Goal: Use online tool/utility: Utilize a website feature to perform a specific function

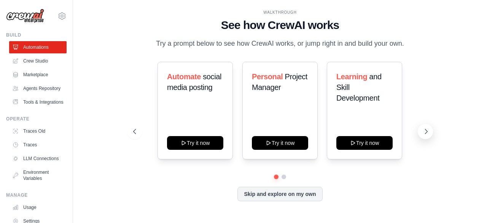
click at [429, 131] on icon at bounding box center [427, 132] width 8 height 8
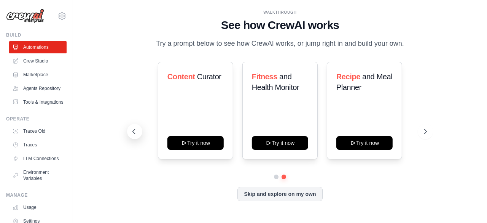
click at [129, 126] on button at bounding box center [134, 131] width 15 height 15
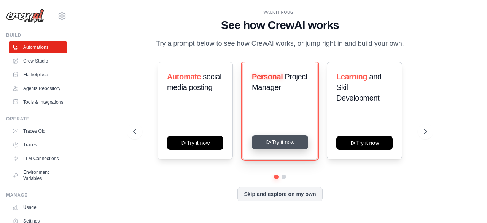
click at [281, 144] on button "Try it now" at bounding box center [280, 142] width 56 height 14
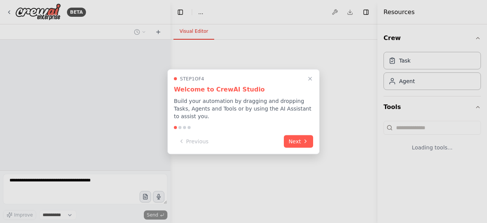
select select "****"
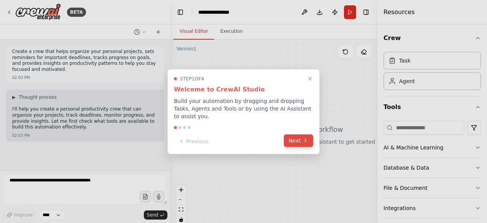
click at [302, 137] on button "Next" at bounding box center [298, 140] width 29 height 13
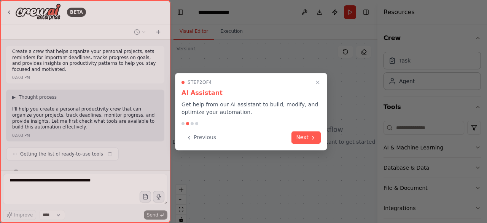
scroll to position [14, 0]
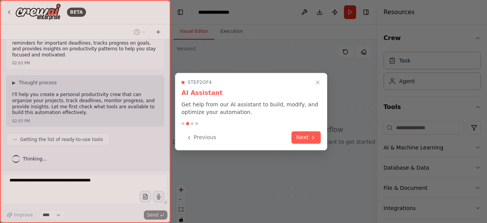
click at [302, 137] on button "Next" at bounding box center [306, 137] width 29 height 13
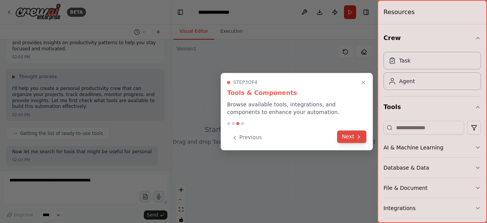
scroll to position [27, 0]
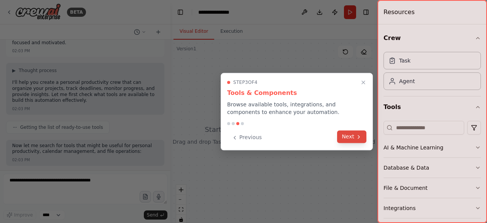
click at [353, 139] on button "Next" at bounding box center [351, 136] width 29 height 13
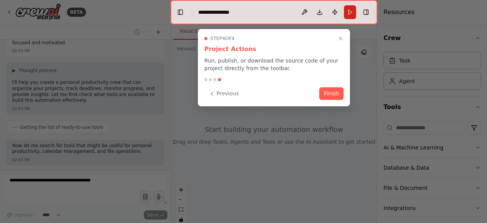
scroll to position [65, 0]
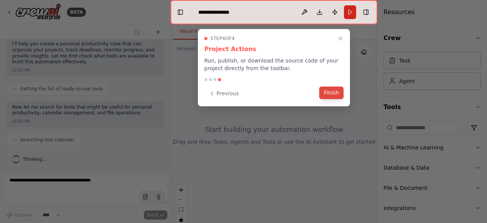
click at [331, 96] on button "Finish" at bounding box center [331, 92] width 24 height 13
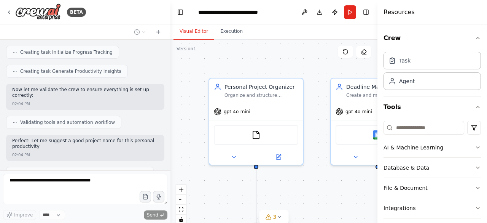
scroll to position [483, 0]
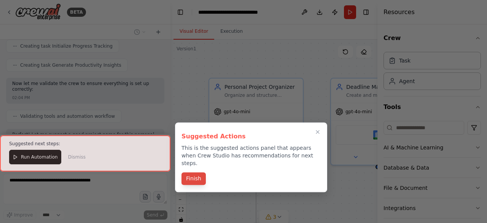
click at [199, 177] on div "Finish" at bounding box center [251, 179] width 139 height 13
click at [200, 172] on button "Finish" at bounding box center [194, 178] width 24 height 13
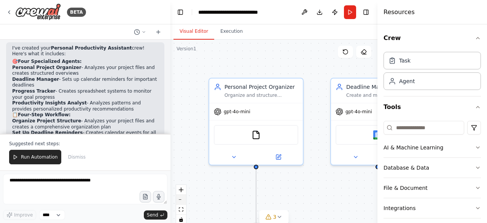
click at [185, 200] on button "zoom out" at bounding box center [181, 200] width 10 height 10
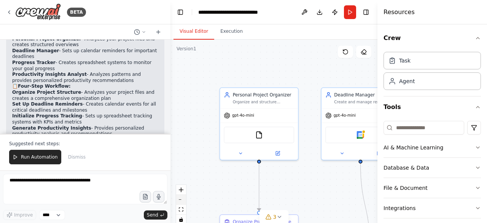
click at [185, 200] on button "zoom out" at bounding box center [181, 200] width 10 height 10
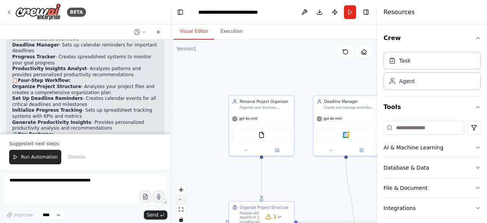
click at [185, 200] on button "zoom out" at bounding box center [181, 200] width 10 height 10
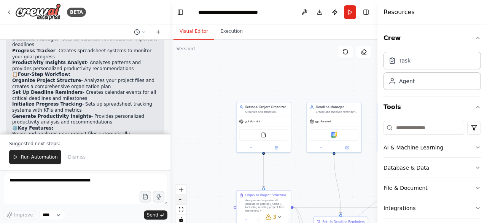
click at [185, 200] on button "zoom out" at bounding box center [181, 200] width 10 height 10
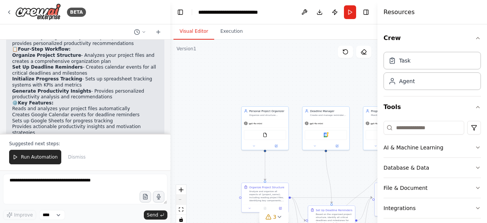
click at [185, 200] on div "React Flow controls" at bounding box center [181, 205] width 10 height 40
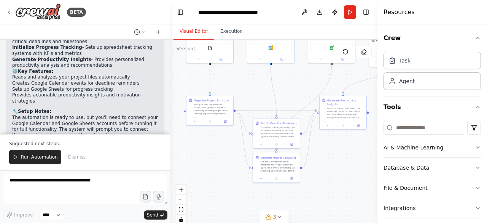
scroll to position [723, 0]
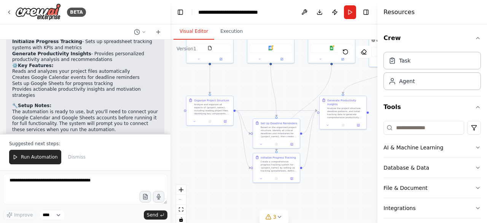
drag, startPoint x: 312, startPoint y: 179, endPoint x: 252, endPoint y: 75, distance: 120.2
click at [252, 75] on div ".deletable-edge-delete-btn { width: 20px; height: 20px; border: 0px solid #ffff…" at bounding box center [274, 135] width 207 height 190
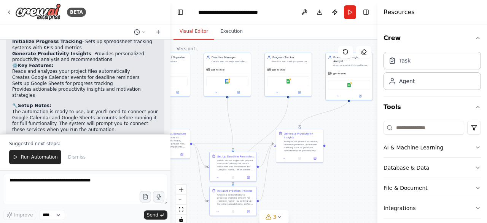
drag, startPoint x: 335, startPoint y: 163, endPoint x: 287, endPoint y: 209, distance: 66.5
click at [287, 209] on div ".deletable-edge-delete-btn { width: 20px; height: 20px; border: 0px solid #ffff…" at bounding box center [274, 135] width 207 height 190
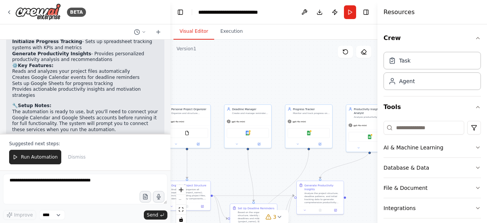
drag, startPoint x: 344, startPoint y: 124, endPoint x: 373, endPoint y: 180, distance: 63.2
click at [373, 180] on div ".deletable-edge-delete-btn { width: 20px; height: 20px; border: 0px solid #ffff…" at bounding box center [274, 135] width 207 height 190
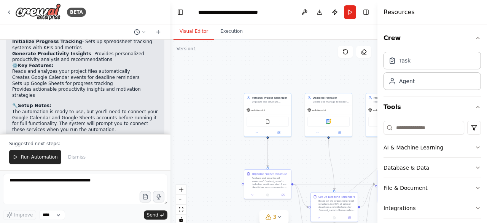
drag, startPoint x: 226, startPoint y: 163, endPoint x: 307, endPoint y: 151, distance: 82.0
click at [307, 151] on div ".deletable-edge-delete-btn { width: 20px; height: 20px; border: 0px solid #ffff…" at bounding box center [274, 135] width 207 height 190
drag, startPoint x: 211, startPoint y: 143, endPoint x: 160, endPoint y: 143, distance: 51.8
click at [160, 143] on div "BETA Create a crew that helps organize your personal projects, sets reminders f…" at bounding box center [243, 111] width 487 height 223
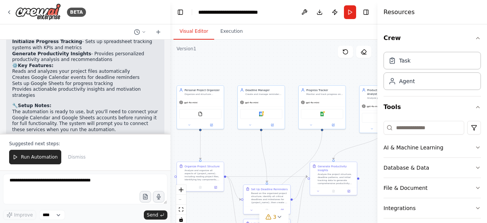
drag, startPoint x: 305, startPoint y: 147, endPoint x: 317, endPoint y: 153, distance: 13.1
click at [317, 153] on div ".deletable-edge-delete-btn { width: 20px; height: 20px; border: 0px solid #ffff…" at bounding box center [274, 135] width 207 height 190
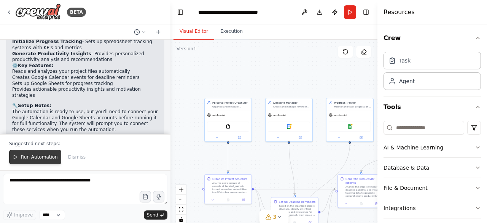
click at [36, 156] on span "Run Automation" at bounding box center [39, 157] width 37 height 6
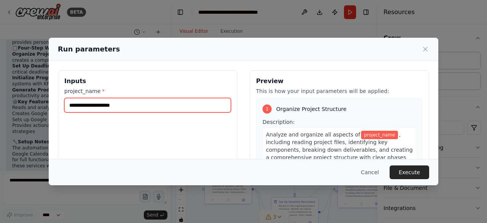
click at [132, 103] on input "project_name *" at bounding box center [147, 105] width 167 height 14
type input "*"
click at [81, 105] on input "******" at bounding box center [147, 105] width 167 height 14
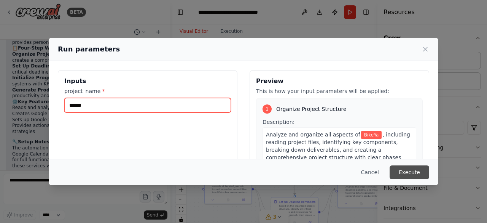
type input "******"
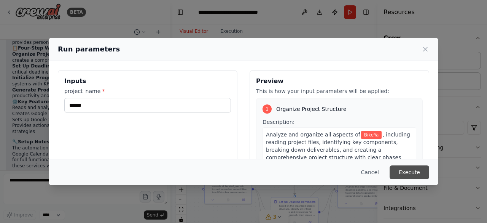
click at [414, 175] on button "Execute" at bounding box center [410, 172] width 40 height 14
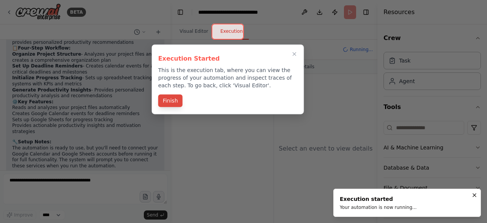
click at [170, 104] on button "Finish" at bounding box center [170, 100] width 24 height 13
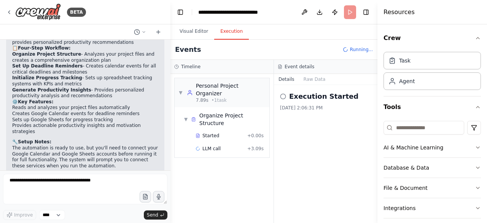
drag, startPoint x: 94, startPoint y: 102, endPoint x: 82, endPoint y: 118, distance: 20.1
click at [82, 145] on p "The automation is ready to use, but you'll need to connect your Google Calendar…" at bounding box center [85, 157] width 146 height 24
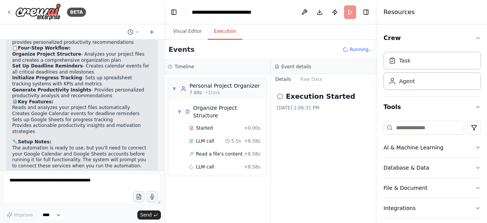
scroll to position [717, 0]
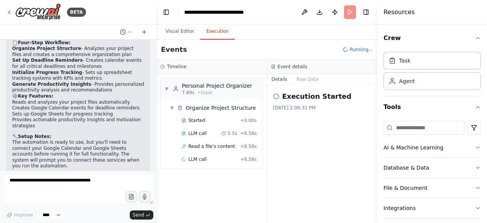
drag, startPoint x: 168, startPoint y: 160, endPoint x: 155, endPoint y: 95, distance: 66.0
click at [155, 95] on div "BETA Create a crew that helps organize your personal projects, sets reminders f…" at bounding box center [243, 111] width 487 height 223
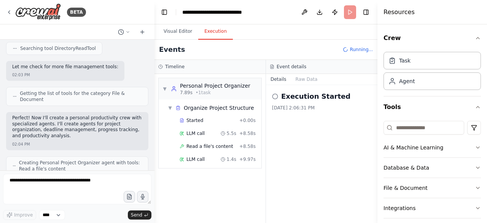
scroll to position [0, 0]
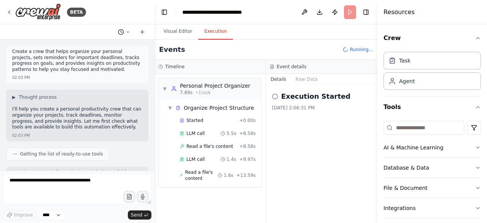
click at [127, 32] on icon at bounding box center [128, 31] width 2 height 1
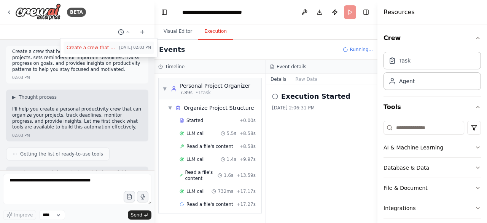
scroll to position [15, 0]
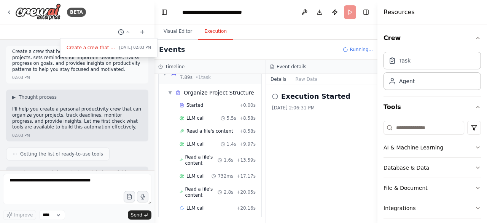
click at [139, 74] on div at bounding box center [77, 111] width 155 height 223
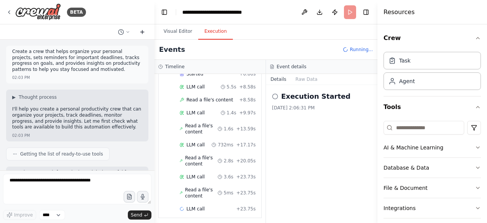
click at [143, 30] on icon at bounding box center [142, 32] width 6 height 6
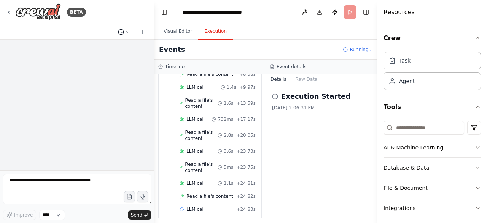
scroll to position [97, 0]
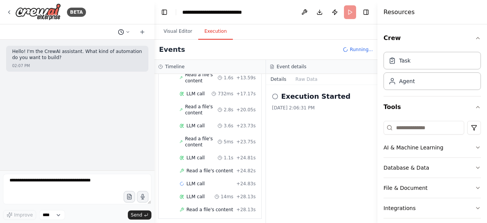
click at [126, 33] on icon at bounding box center [128, 32] width 5 height 5
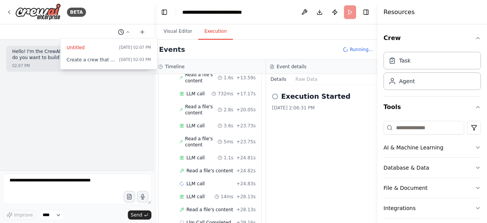
scroll to position [136, 0]
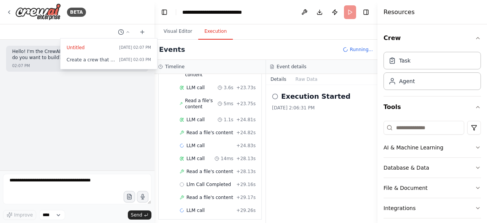
click at [102, 94] on div at bounding box center [77, 111] width 155 height 223
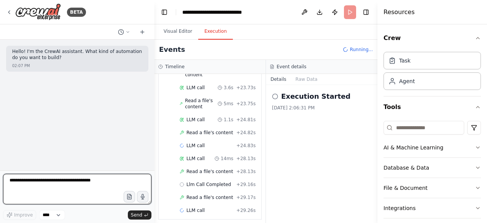
click at [50, 190] on textarea at bounding box center [77, 189] width 148 height 30
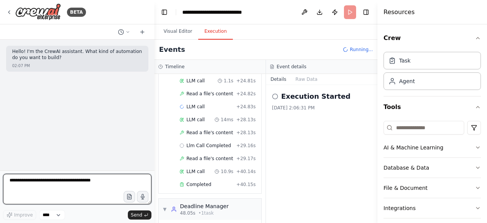
scroll to position [232, 0]
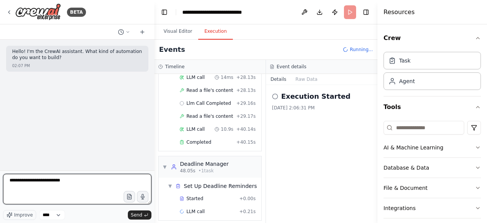
type textarea "**********"
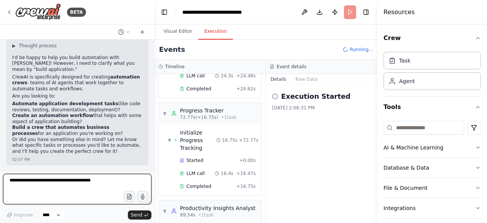
scroll to position [433, 0]
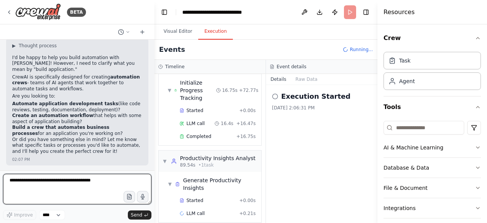
click at [67, 195] on textarea at bounding box center [77, 189] width 148 height 30
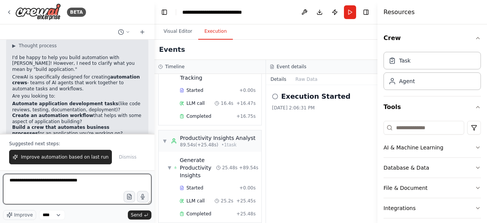
click at [45, 179] on textarea "**********" at bounding box center [77, 189] width 148 height 30
type textarea "**********"
click at [77, 180] on textarea "**********" at bounding box center [77, 189] width 148 height 30
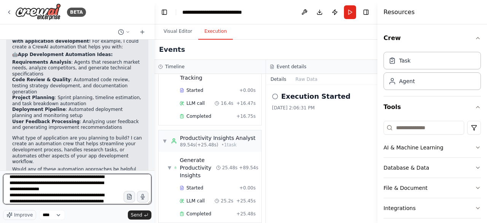
scroll to position [10, 0]
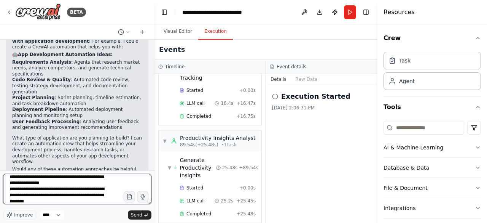
type textarea "**********"
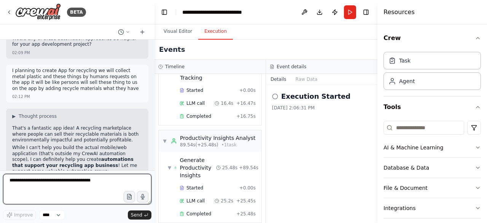
scroll to position [403, 0]
